Goal: Transaction & Acquisition: Purchase product/service

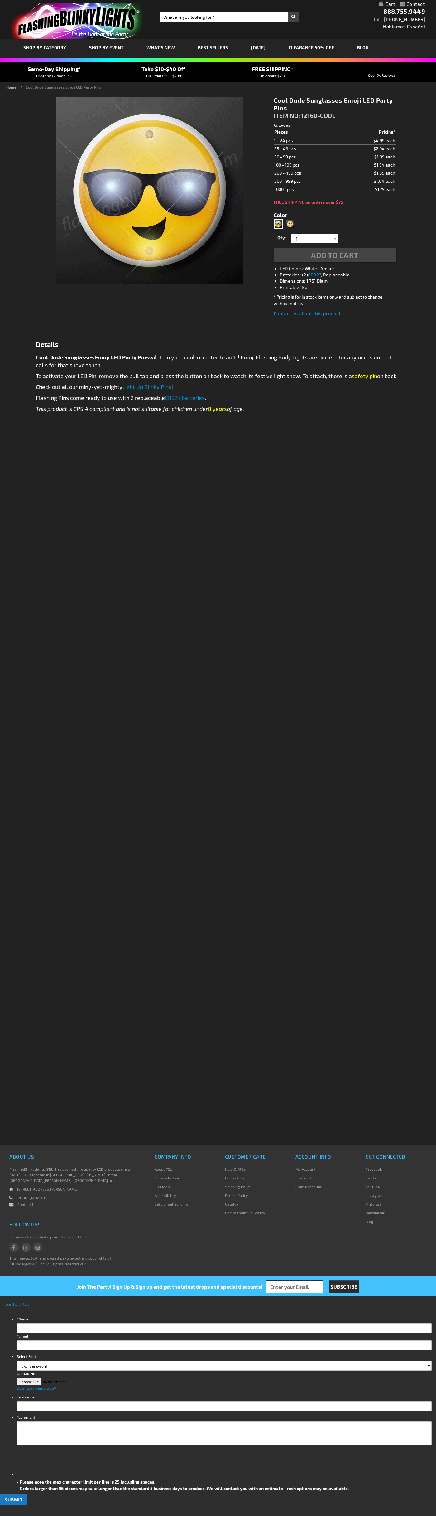
type input "5689"
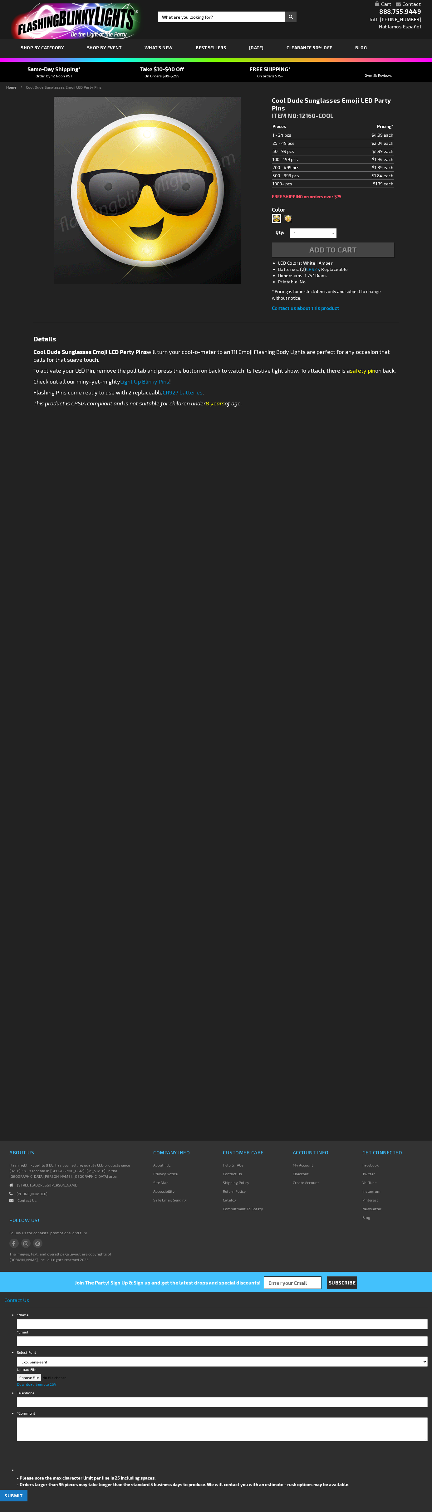
type input "5689"
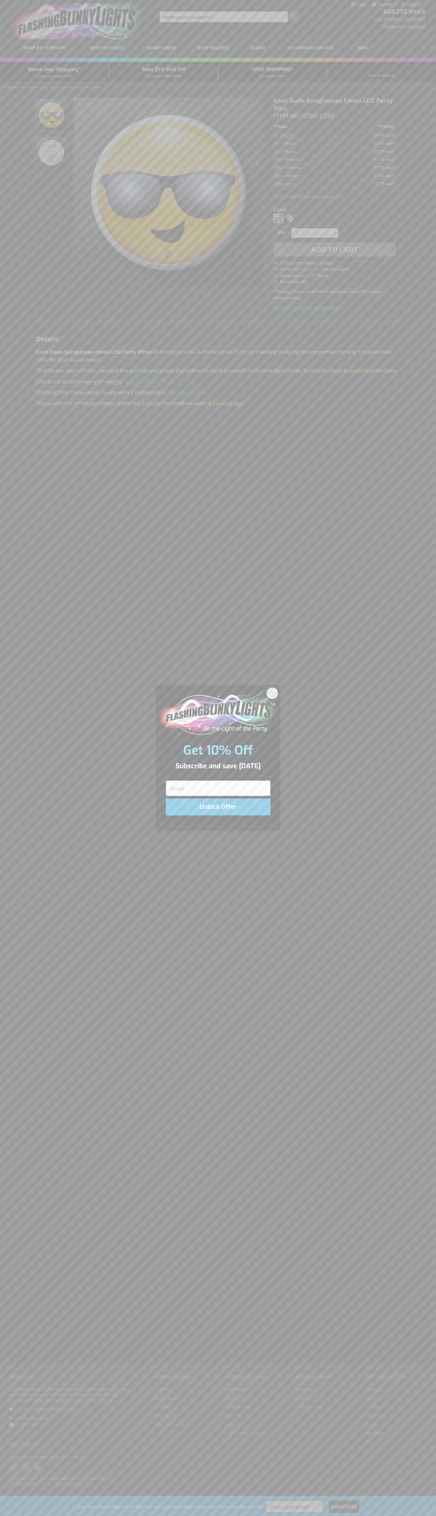
click at [273, 693] on icon "Close dialog" at bounding box center [272, 693] width 4 height 4
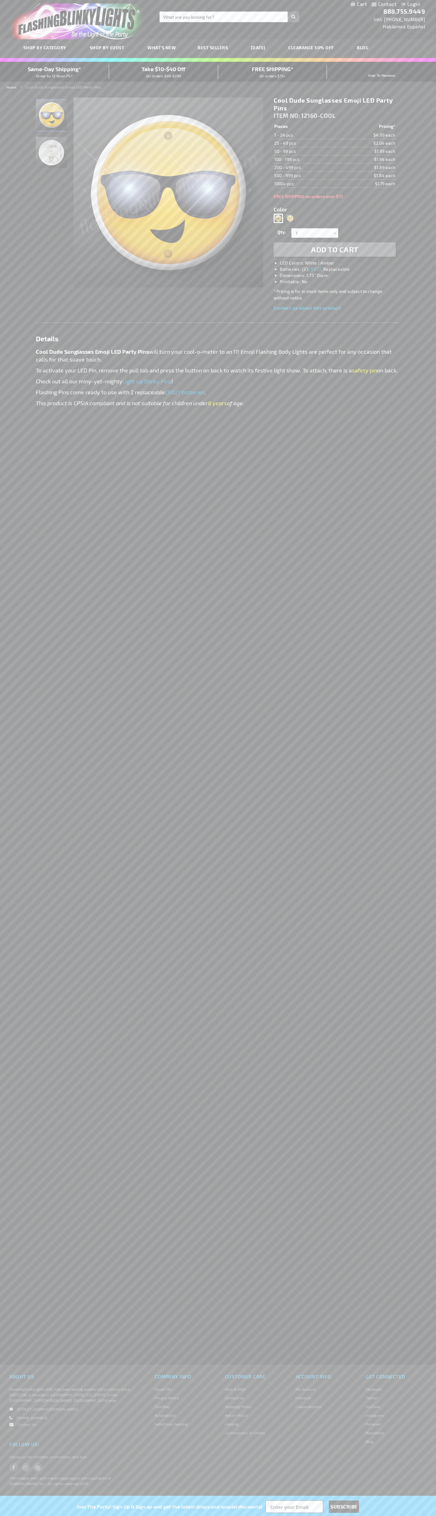
click at [335, 250] on span "Add to Cart" at bounding box center [334, 249] width 47 height 9
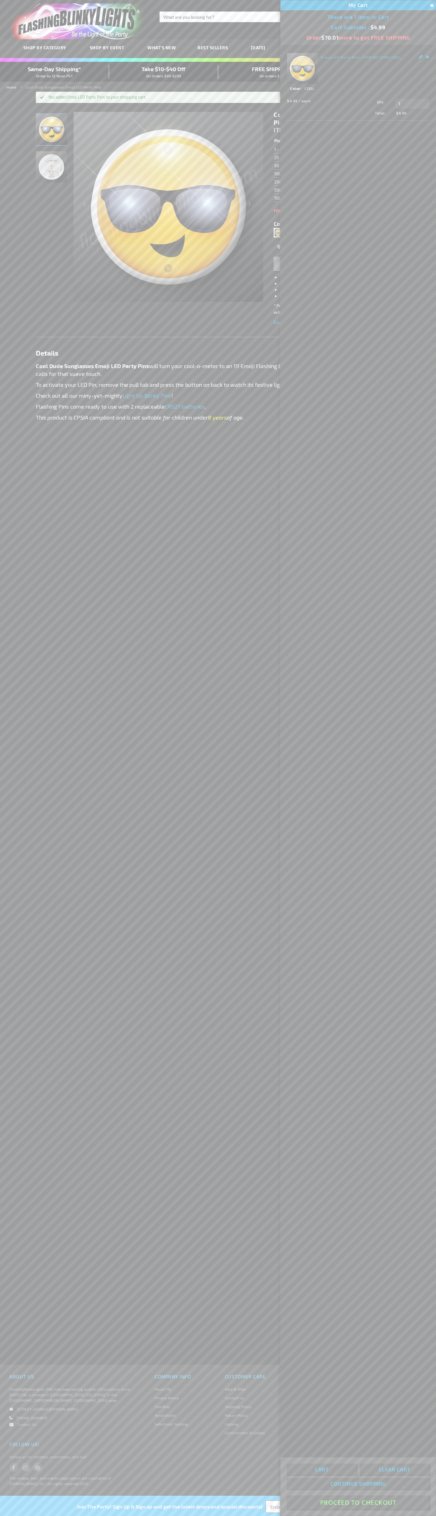
click at [358, 1503] on button "Proceed To Checkout" at bounding box center [358, 1503] width 143 height 14
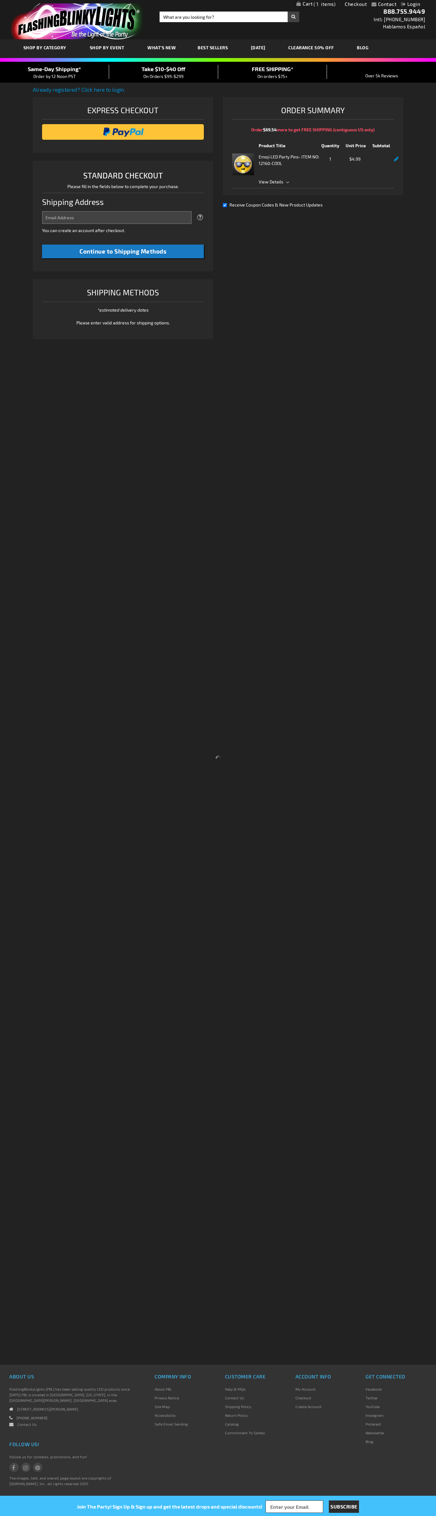
select select "US"
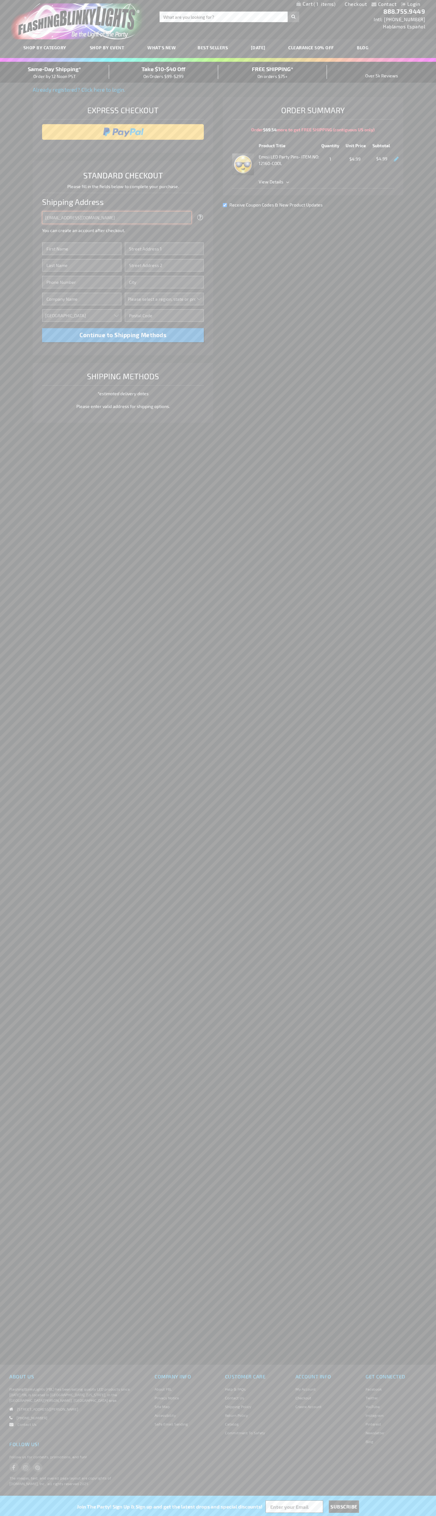
type input "johnsmith005@storebotmail.joonix.net"
type input "John"
type input "1600 Amphitheatre Parkway"
type input "First floor"
type input "mountain view"
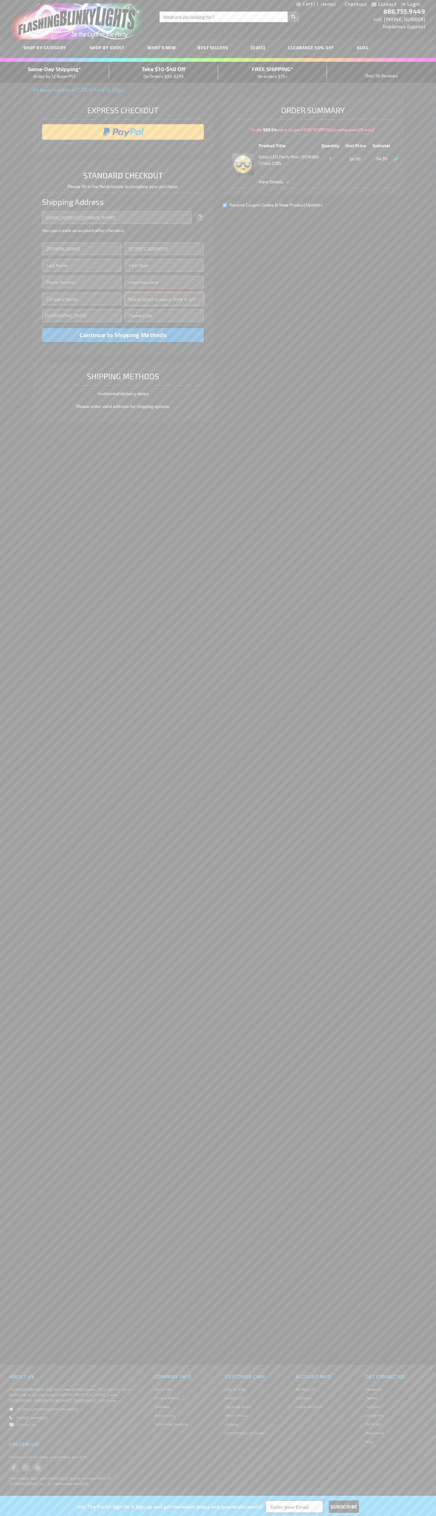
select select "12"
type input "94043"
type input "Smith"
type input "6502530000"
type input "John Smith"
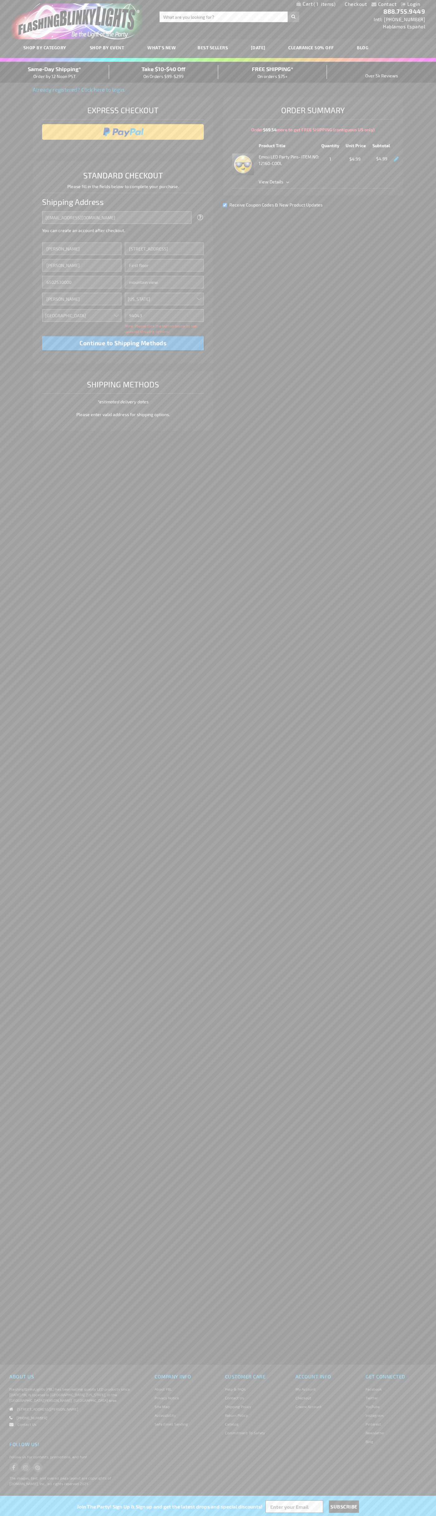
click at [55, 72] on div "Same-Day Shipping* Order by 12 Noon PST" at bounding box center [54, 72] width 109 height 15
click at [123, 132] on input "image" at bounding box center [123, 132] width 156 height 12
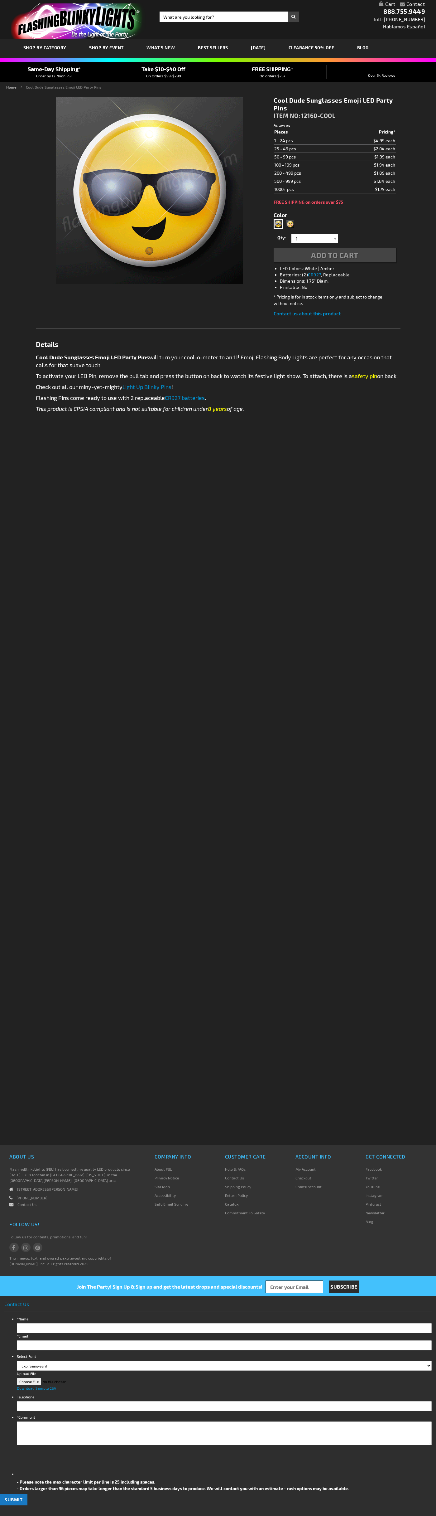
type input "5689"
